Goal: Task Accomplishment & Management: Manage account settings

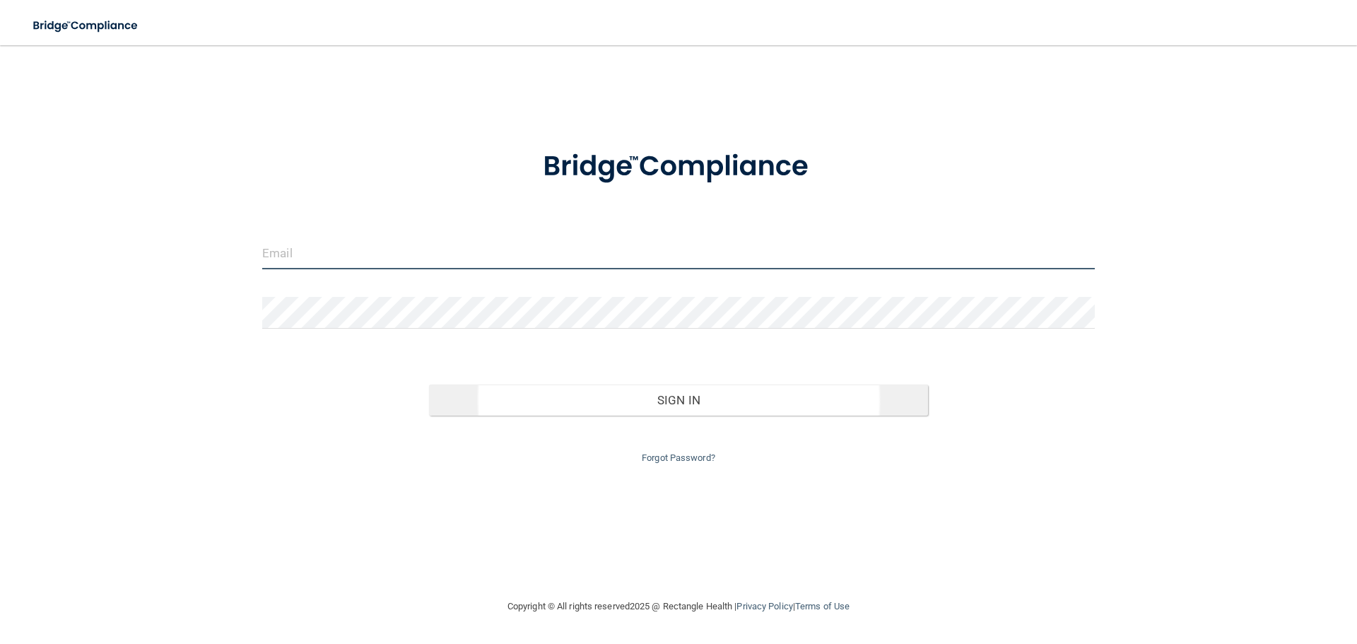
type input "[EMAIL_ADDRESS][DOMAIN_NAME]"
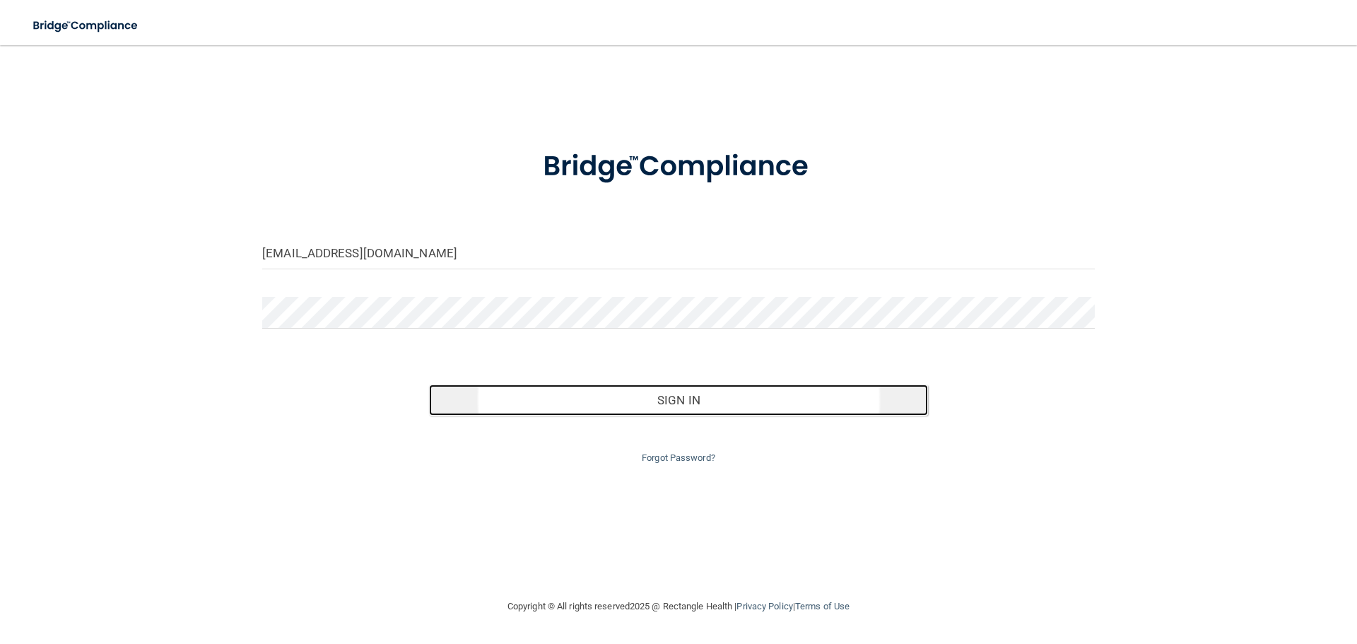
click at [695, 403] on button "Sign In" at bounding box center [679, 399] width 500 height 31
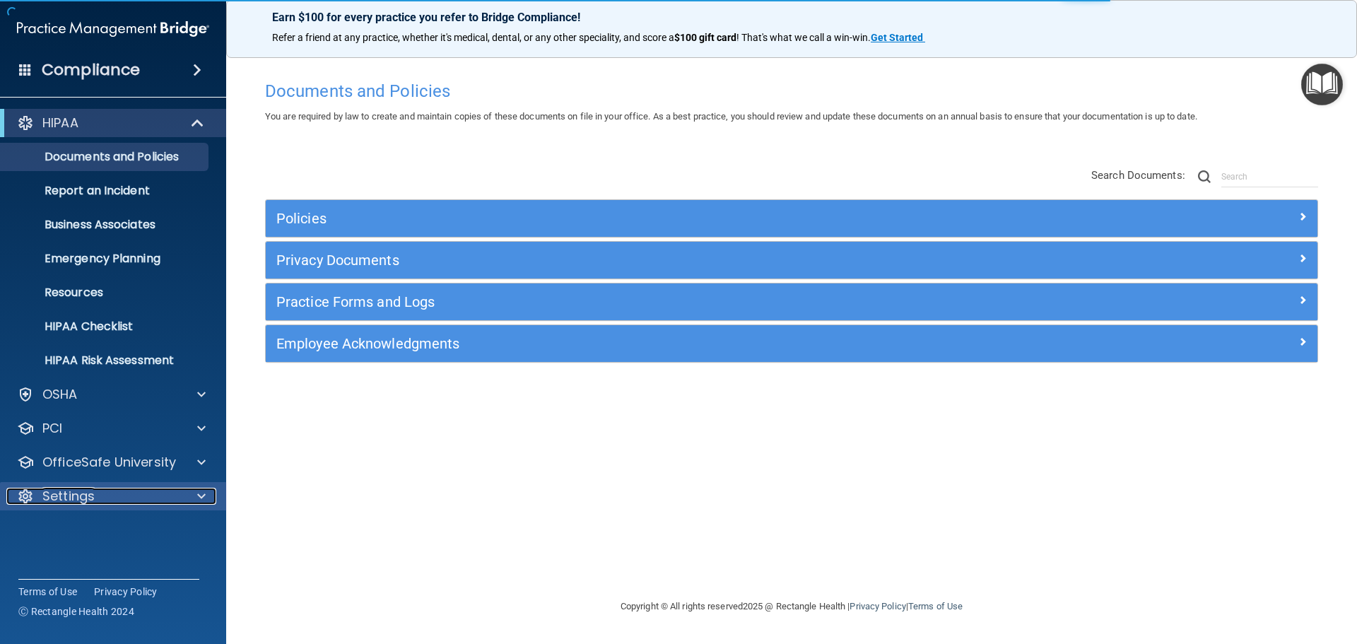
click at [121, 490] on div "Settings" at bounding box center [93, 495] width 175 height 17
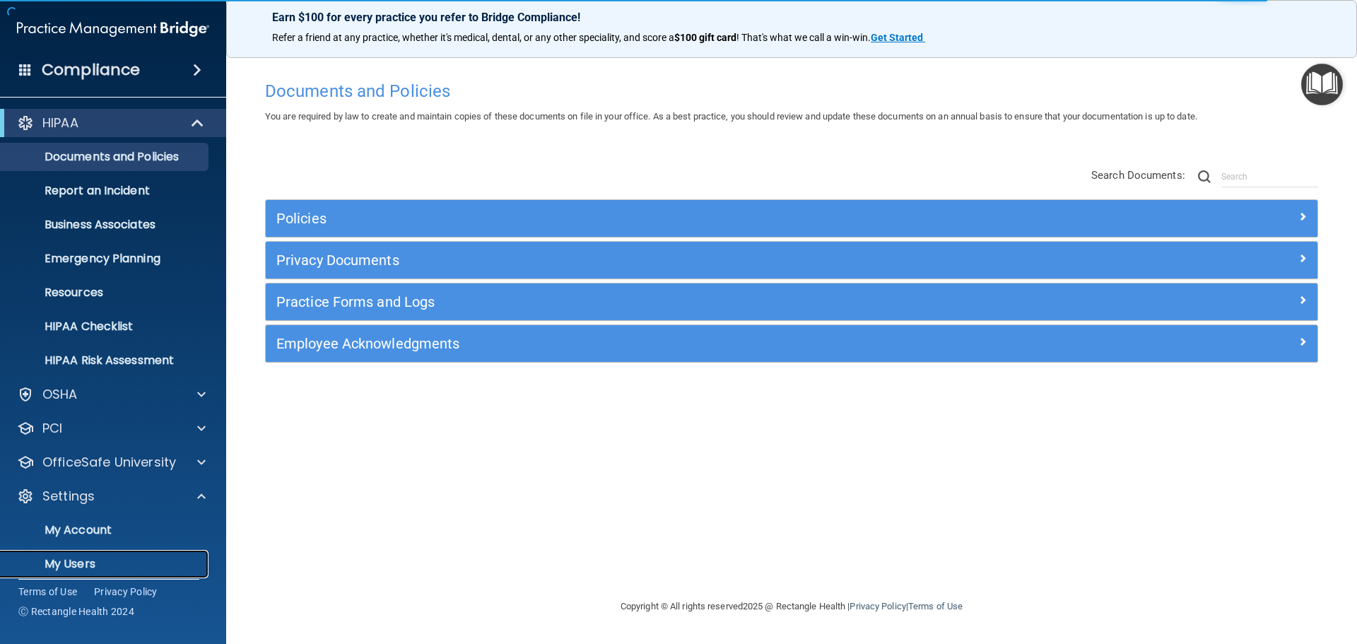
click at [88, 560] on p "My Users" at bounding box center [105, 564] width 193 height 14
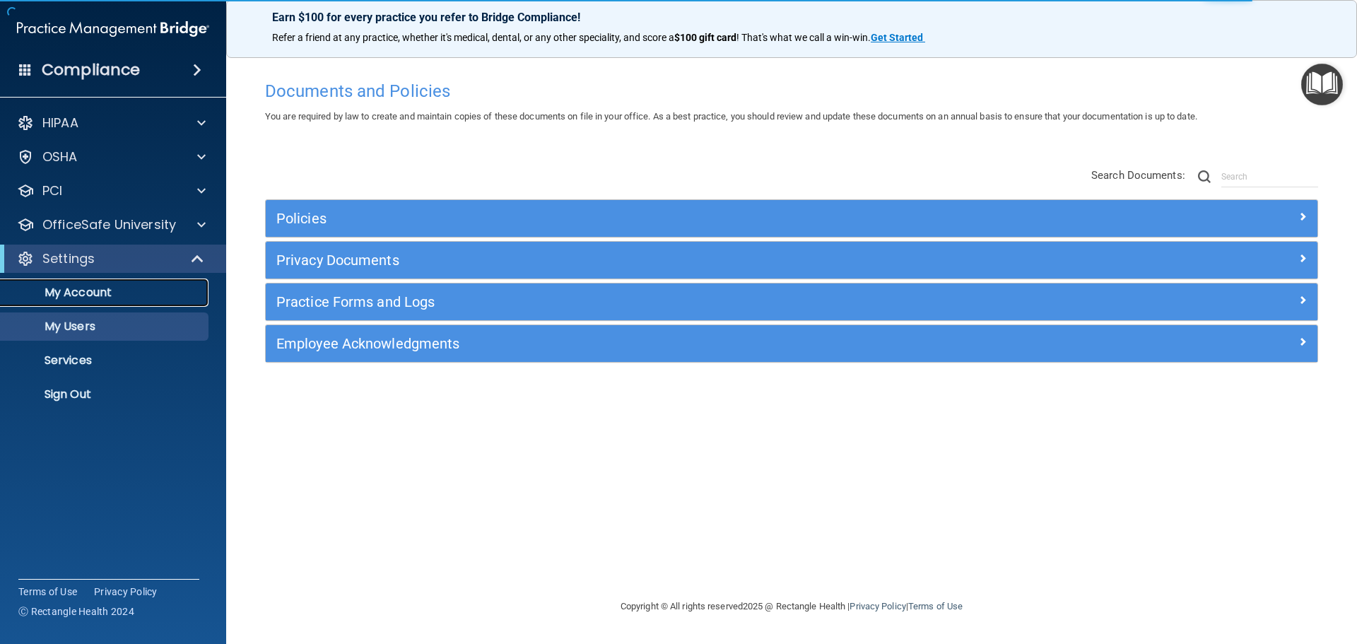
click at [78, 292] on p "My Account" at bounding box center [105, 292] width 193 height 14
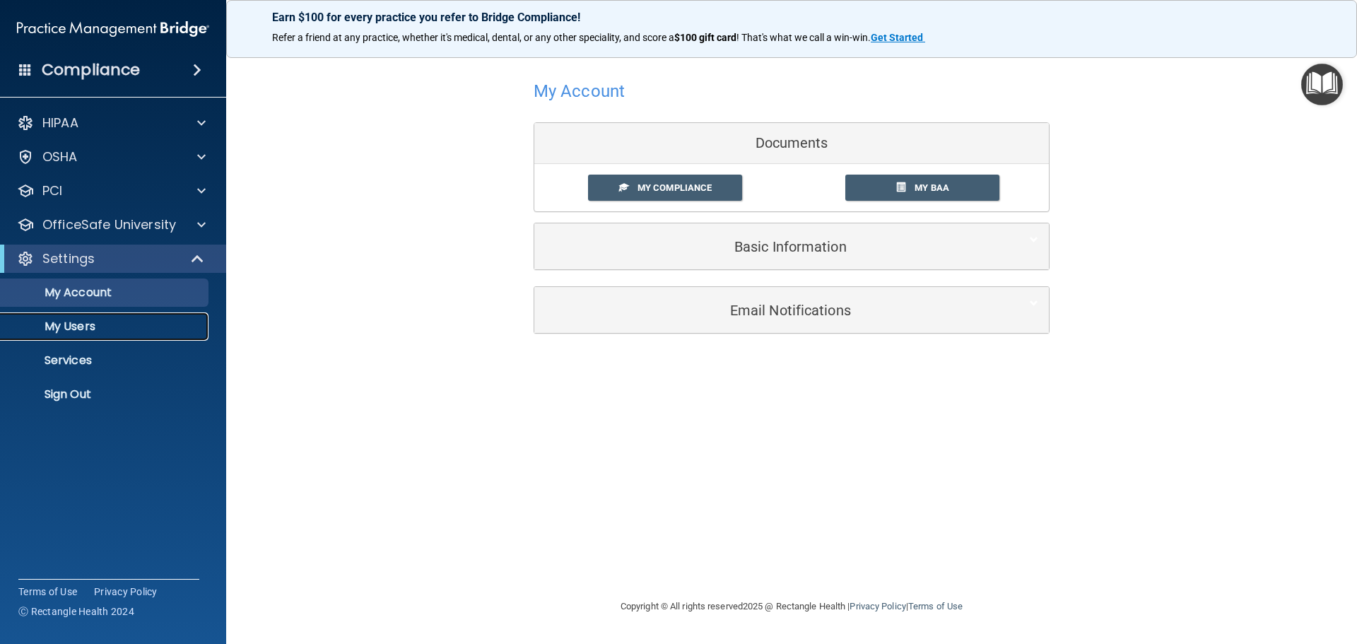
click at [84, 327] on p "My Users" at bounding box center [105, 326] width 193 height 14
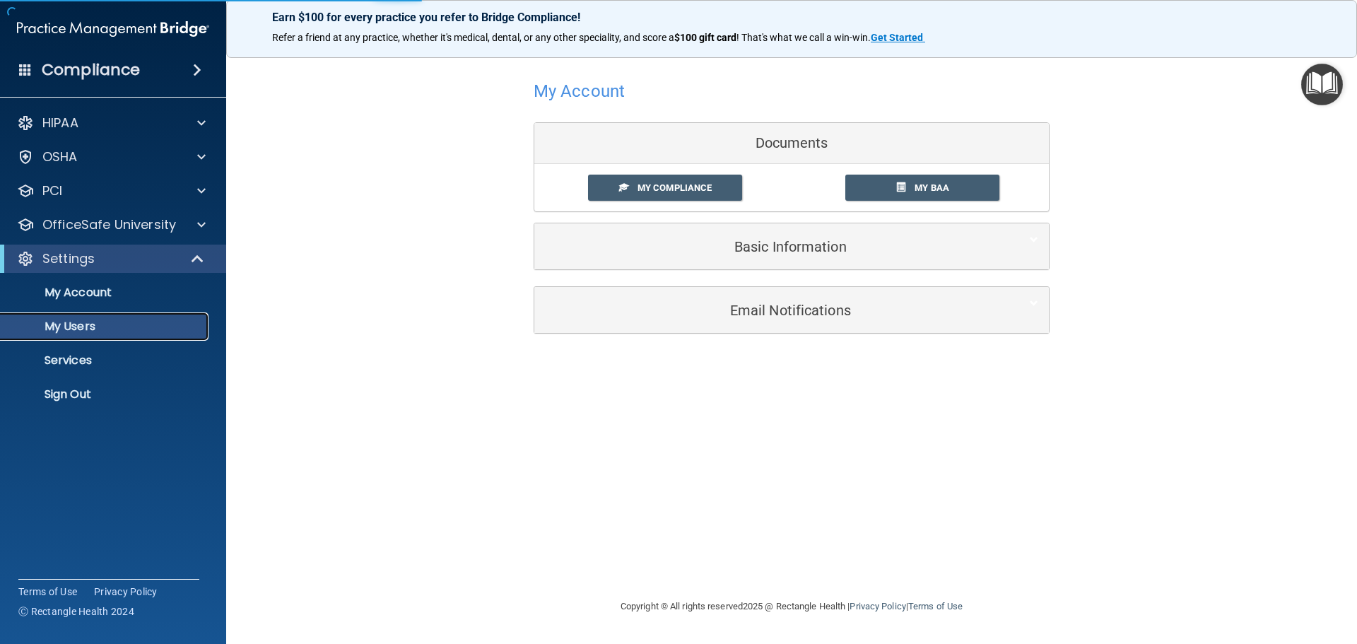
select select "20"
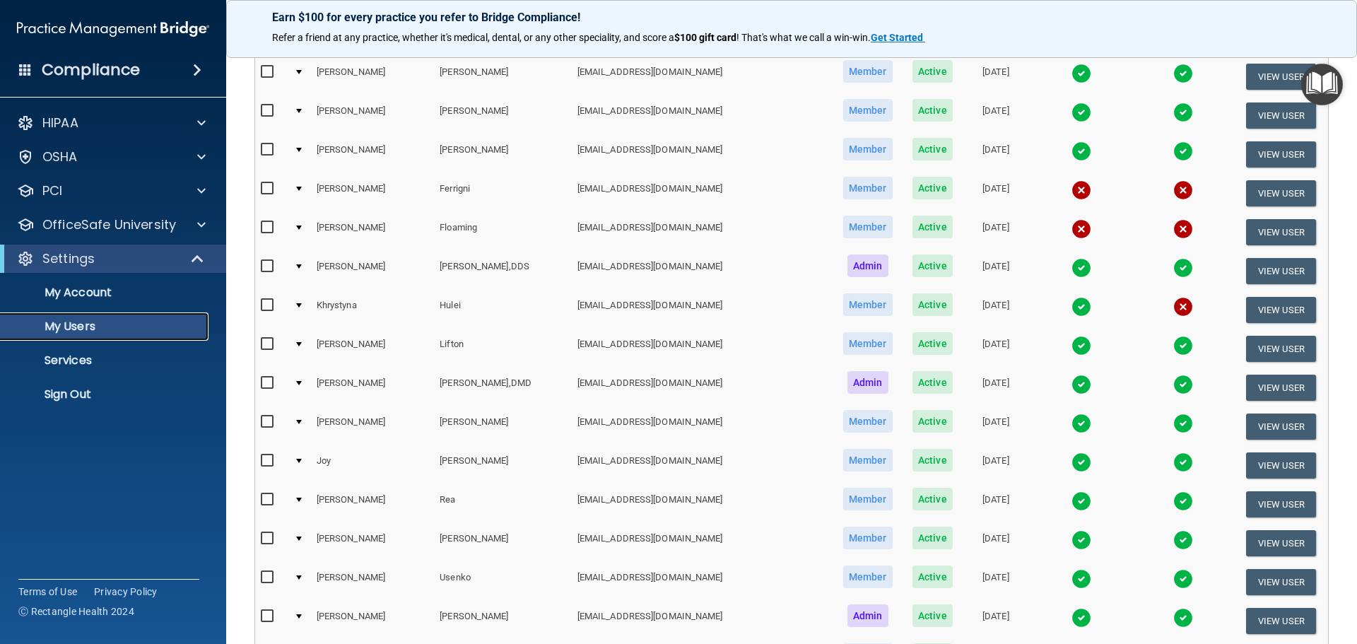
scroll to position [212, 0]
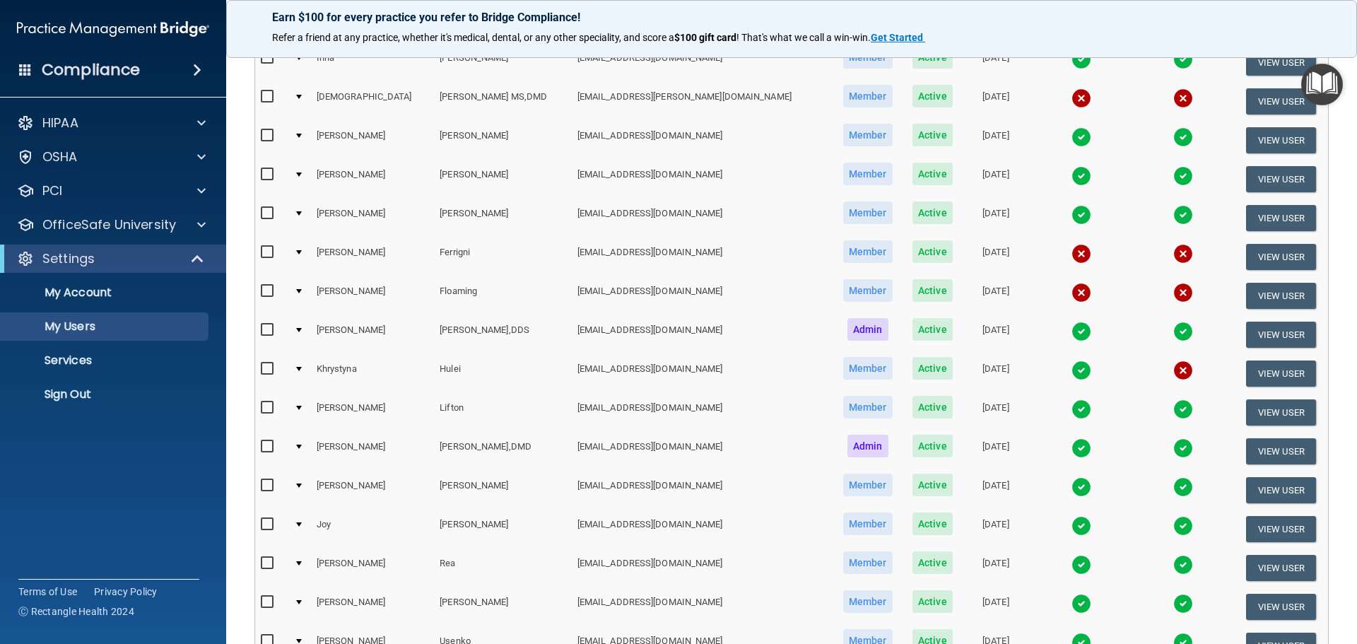
click at [263, 252] on input "checkbox" at bounding box center [269, 252] width 16 height 11
checkbox input "true"
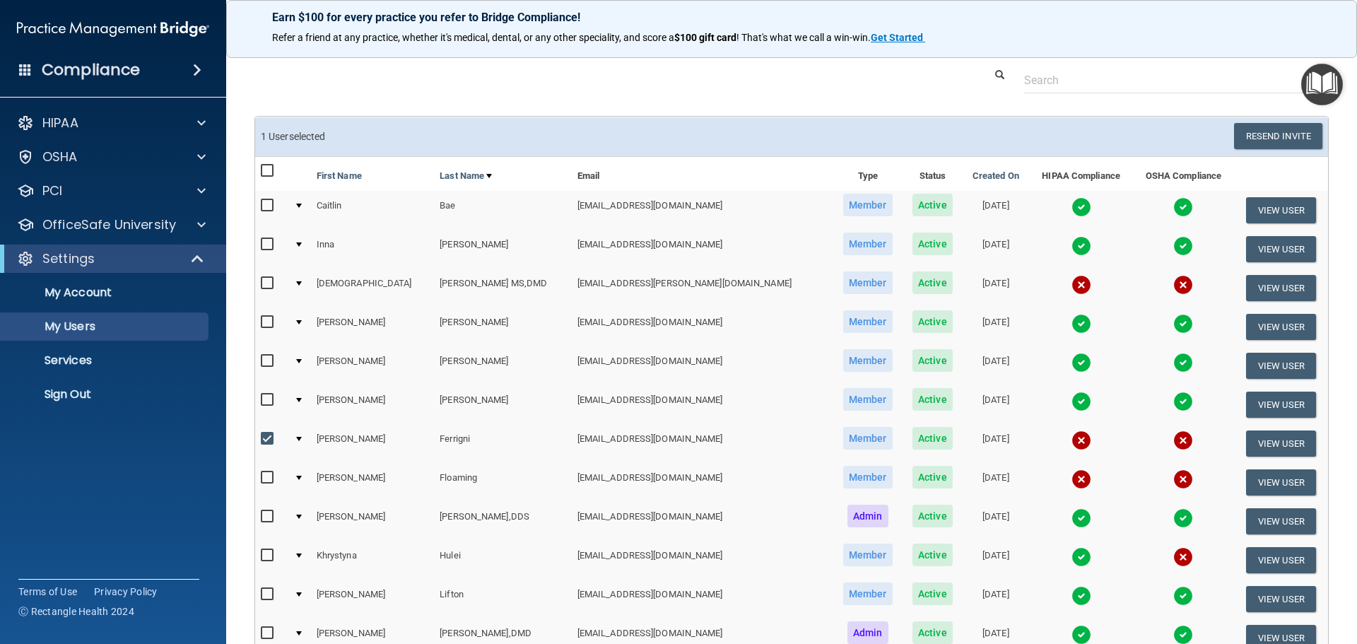
scroll to position [0, 0]
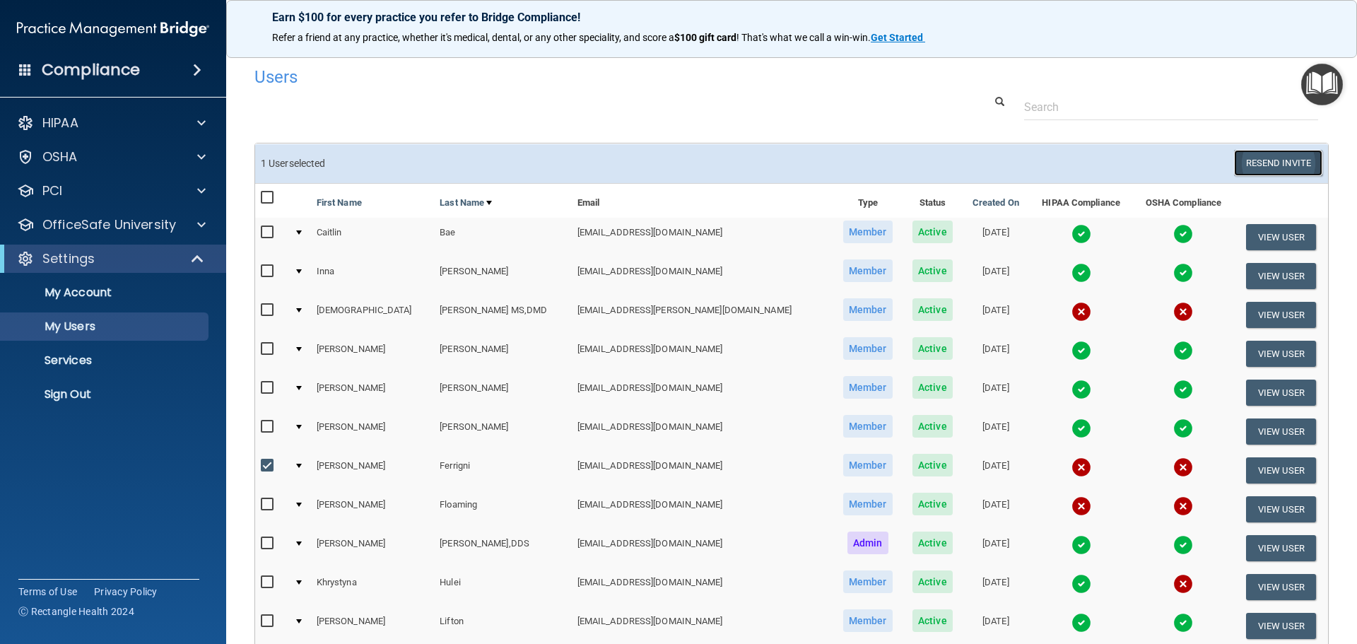
click at [1256, 165] on button "Resend Invite" at bounding box center [1278, 163] width 88 height 26
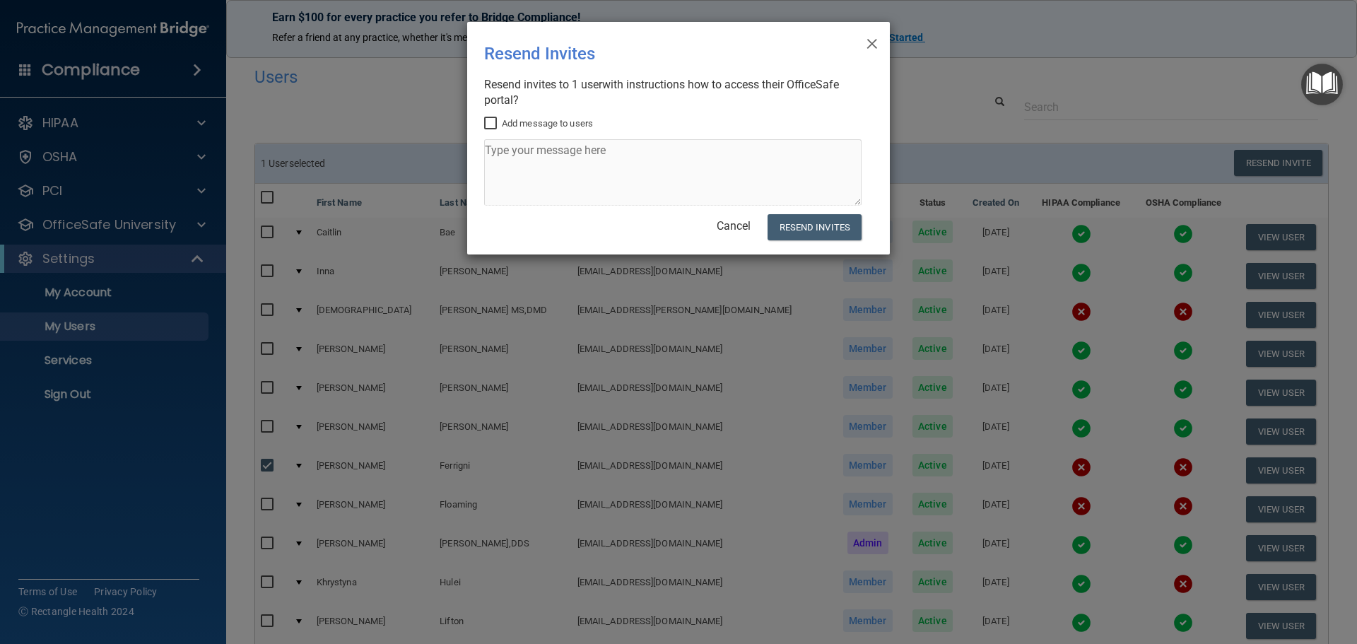
drag, startPoint x: 487, startPoint y: 123, endPoint x: 499, endPoint y: 153, distance: 32.0
click at [487, 125] on input "Add message to users" at bounding box center [492, 123] width 16 height 11
checkbox input "true"
click at [522, 159] on textarea at bounding box center [672, 172] width 377 height 66
type textarea "pLEASE COMPLETECASAP"
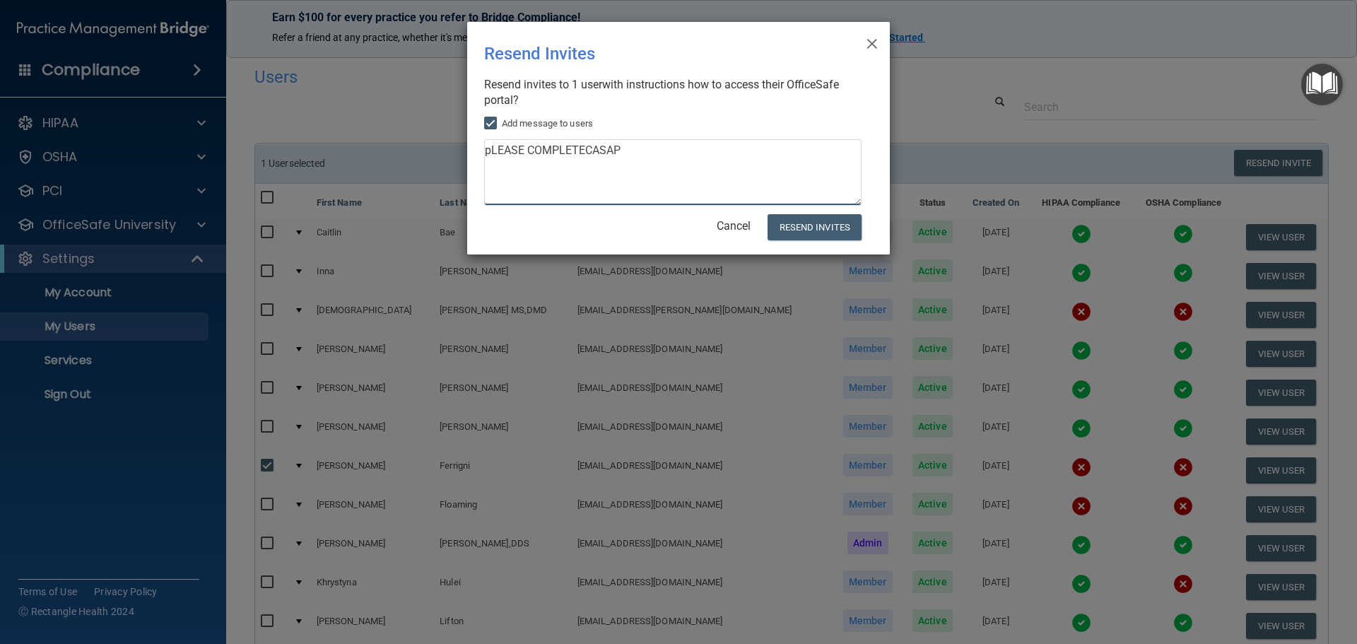
drag, startPoint x: 629, startPoint y: 153, endPoint x: 433, endPoint y: 154, distance: 195.7
click at [433, 154] on div "× Close Resend Invites There was an error while sending the invitations ... Res…" at bounding box center [678, 322] width 1357 height 644
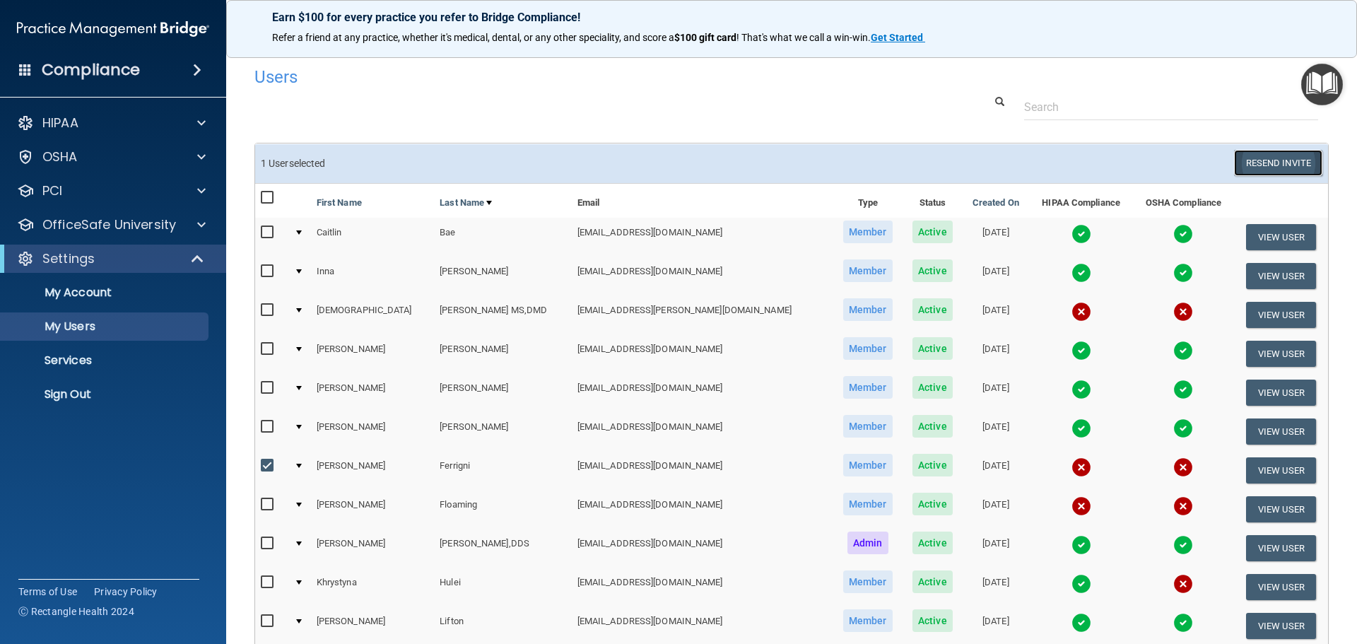
click at [1267, 159] on button "Resend Invite" at bounding box center [1278, 163] width 88 height 26
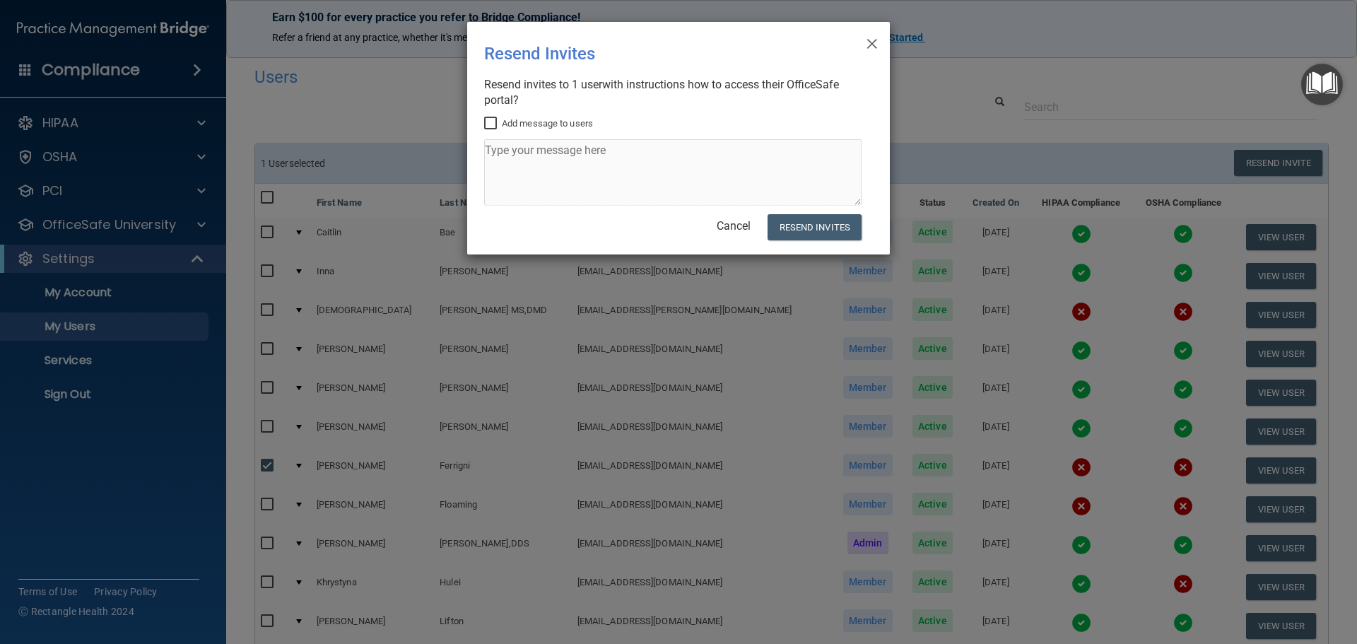
click at [495, 122] on input "Add message to users" at bounding box center [492, 123] width 16 height 11
click at [494, 122] on input "Add message to users" at bounding box center [492, 123] width 16 height 11
checkbox input "false"
click at [805, 227] on button "Resend Invites" at bounding box center [814, 227] width 94 height 26
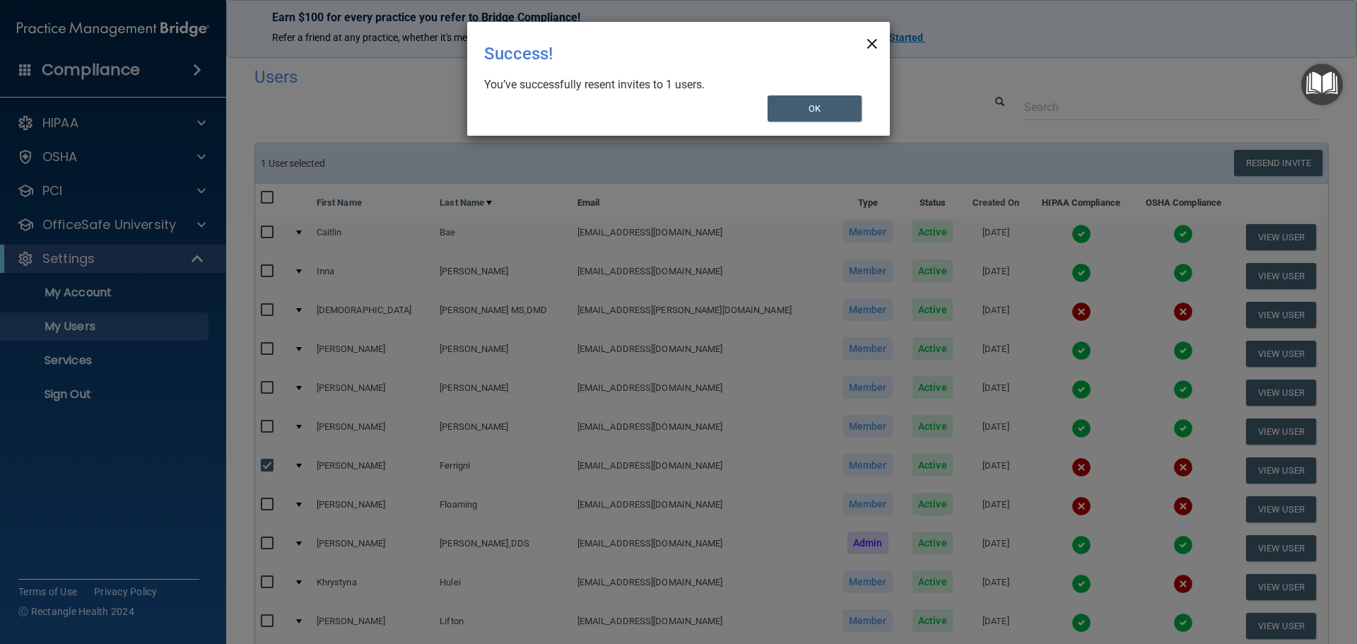
click at [876, 40] on span "×" at bounding box center [871, 42] width 13 height 28
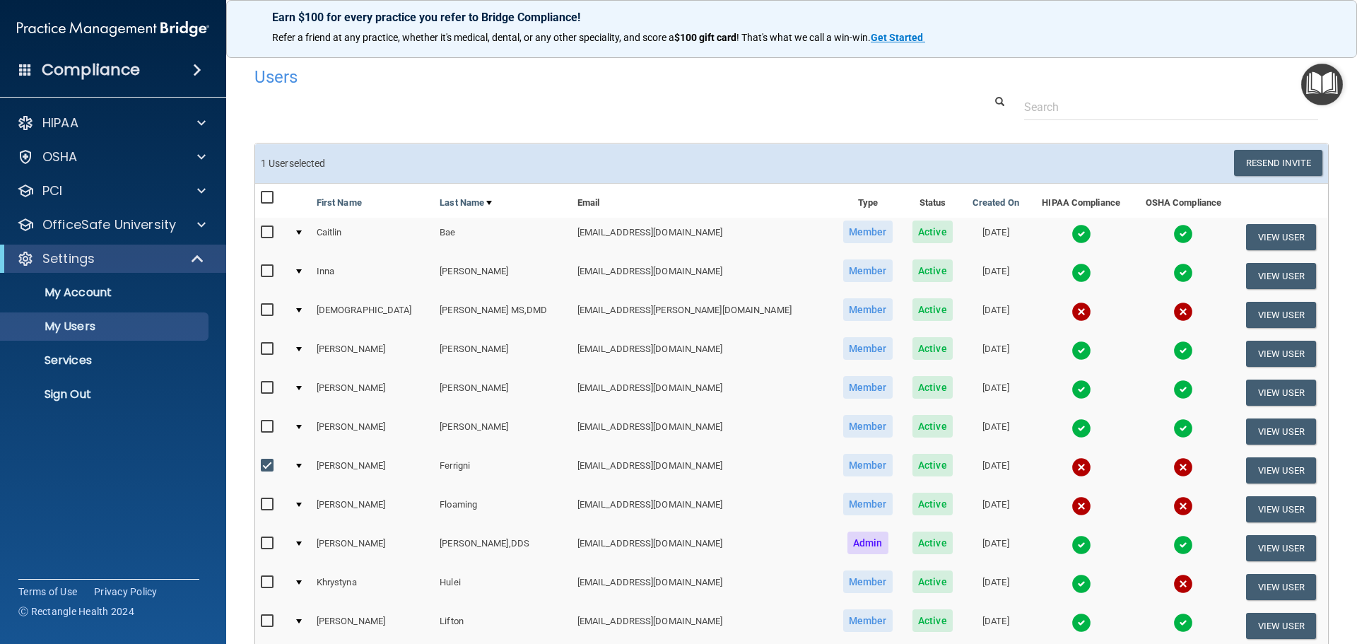
click at [269, 465] on input "checkbox" at bounding box center [269, 465] width 16 height 11
checkbox input "false"
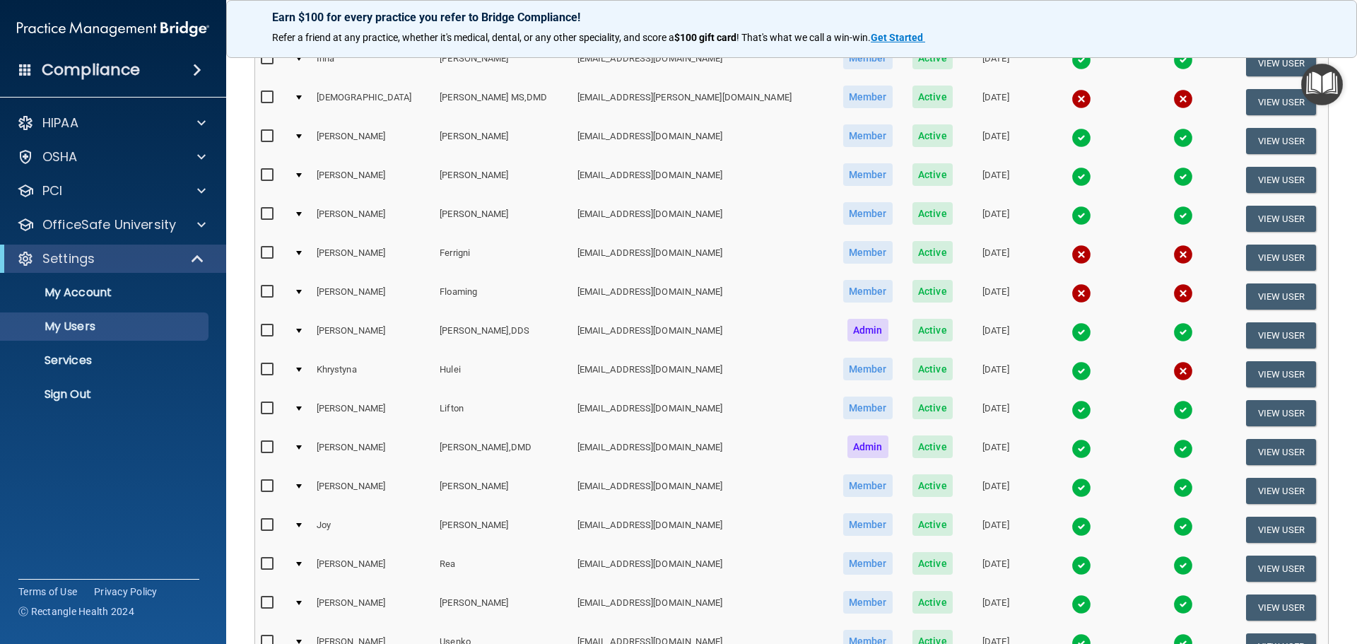
scroll to position [212, 0]
click at [270, 288] on input "checkbox" at bounding box center [269, 290] width 16 height 11
checkbox input "true"
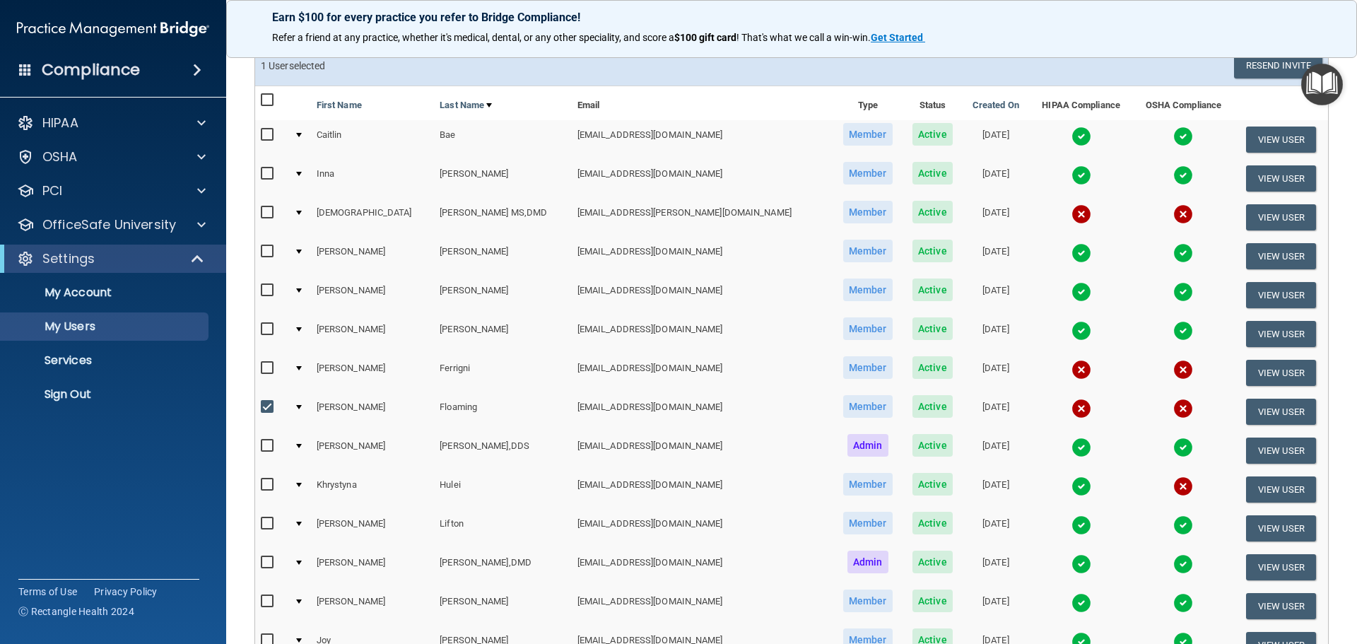
scroll to position [1, 0]
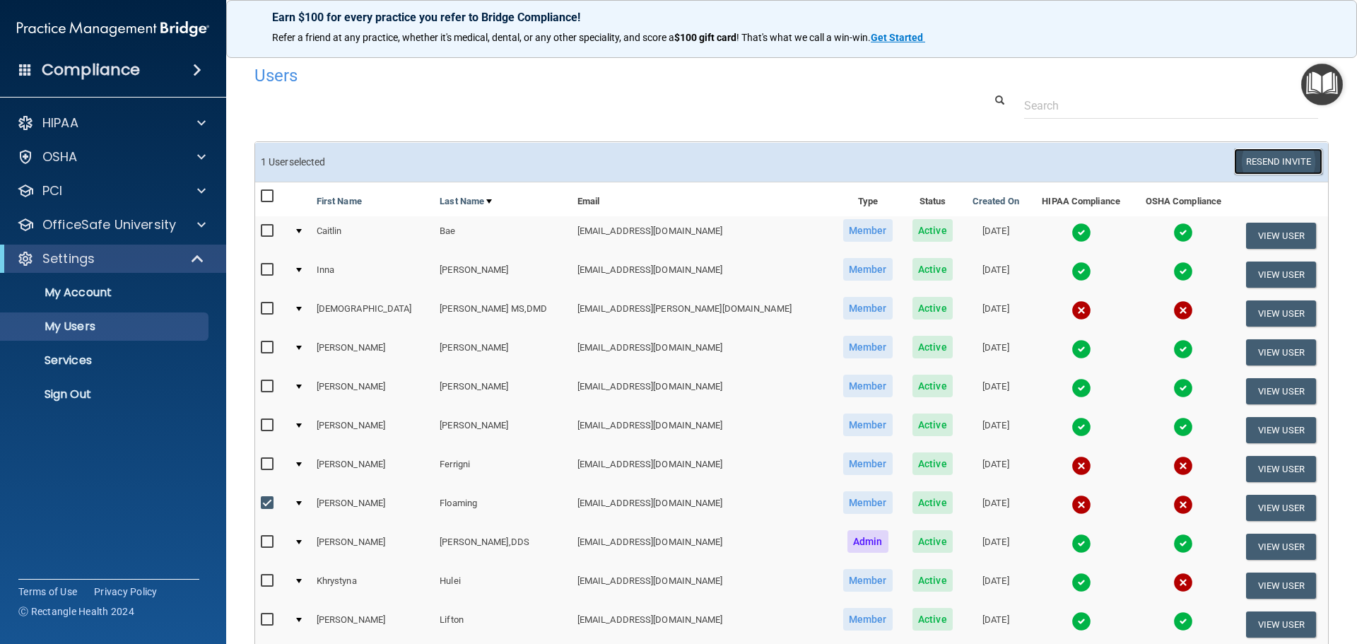
click at [1250, 160] on button "Resend Invite" at bounding box center [1278, 161] width 88 height 26
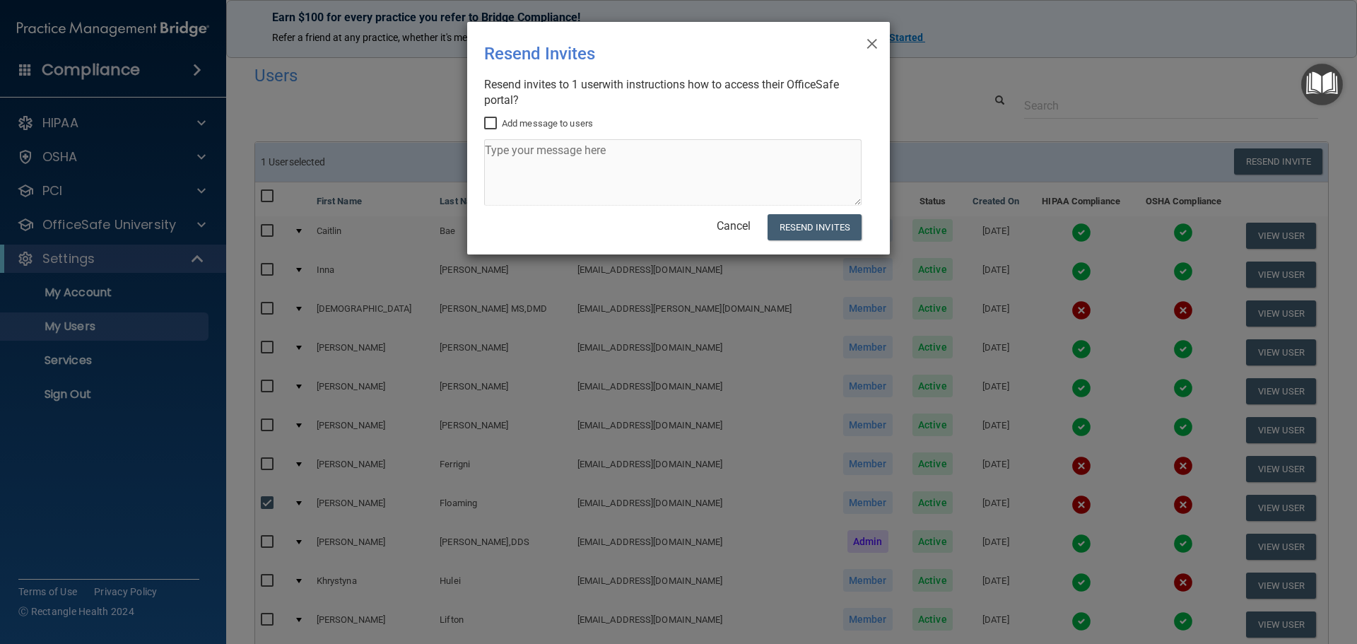
click at [496, 122] on input "Add message to users" at bounding box center [492, 123] width 16 height 11
checkbox input "true"
click at [520, 163] on textarea at bounding box center [672, 172] width 377 height 66
type textarea "p"
type textarea "Please complete, thank you!"
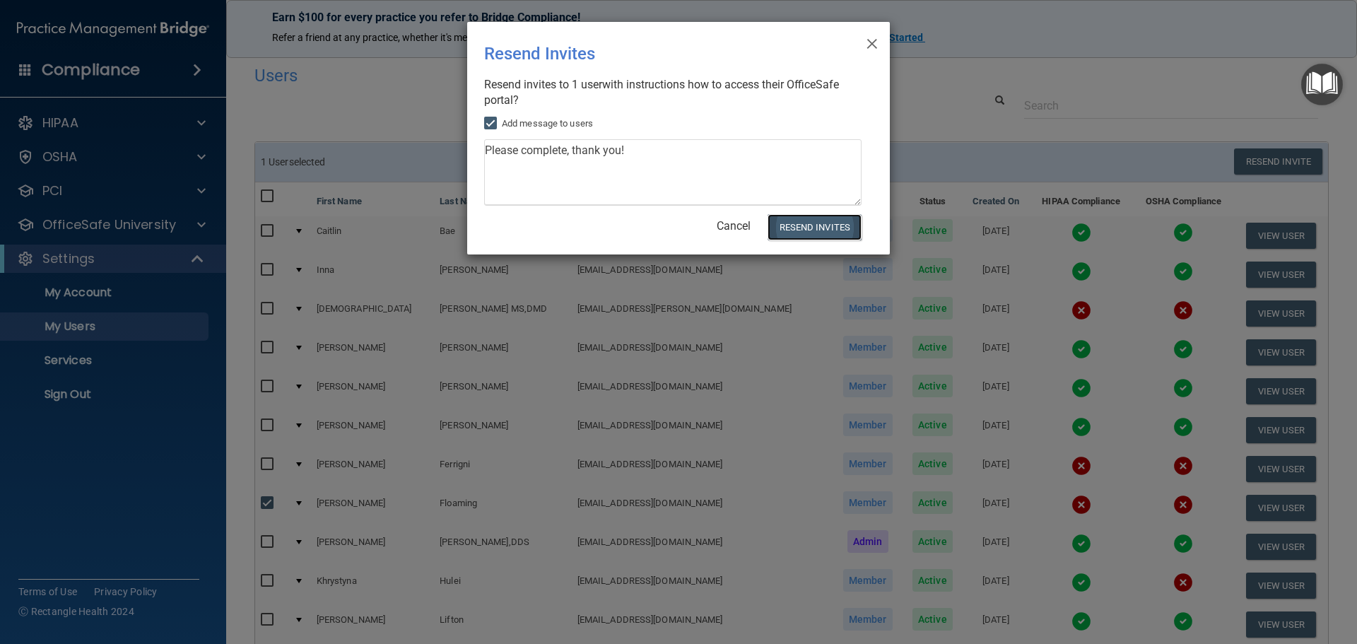
click at [835, 226] on button "Resend Invites" at bounding box center [814, 227] width 94 height 26
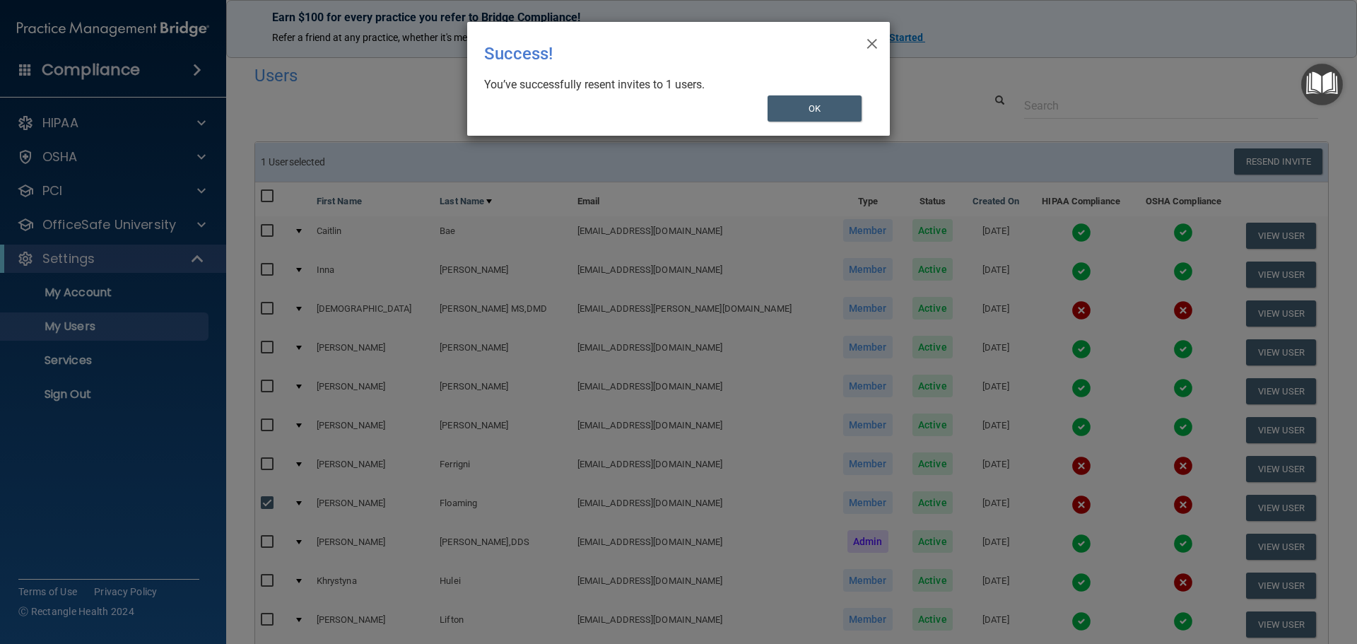
click at [266, 502] on div "× Close Success! You’ve successfully resent invites to 1 users. OK" at bounding box center [678, 322] width 1357 height 644
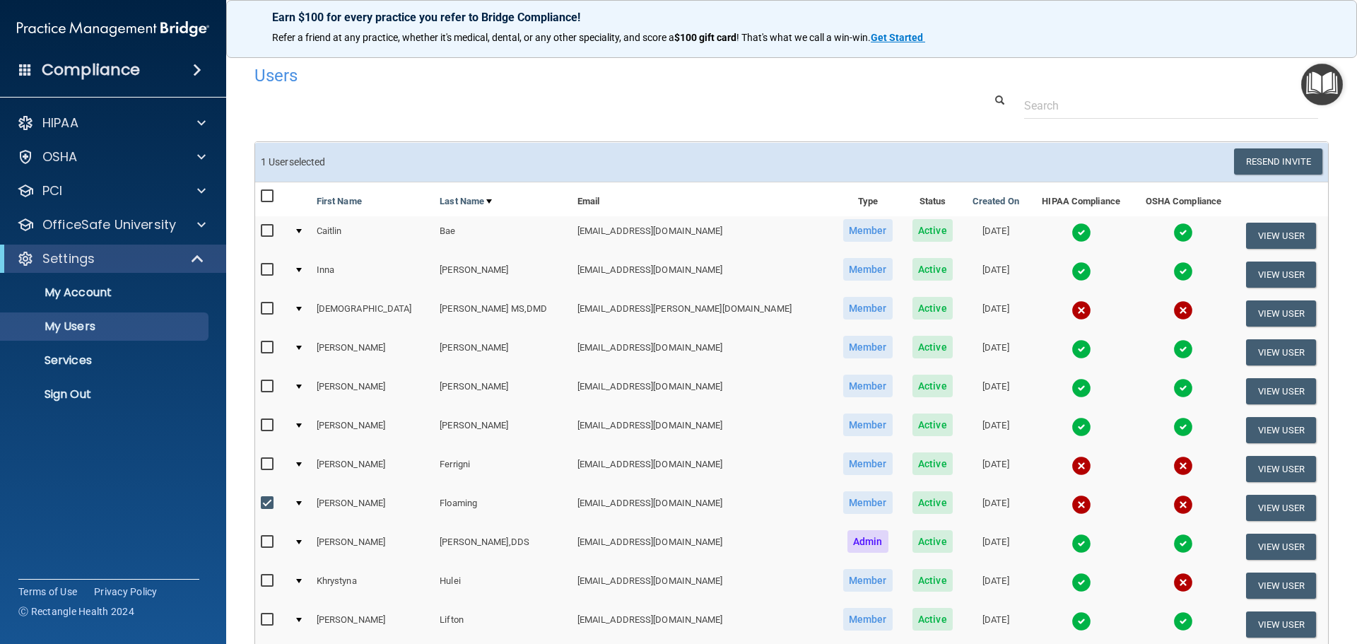
click at [266, 506] on input "checkbox" at bounding box center [269, 502] width 16 height 11
checkbox input "false"
